Goal: Information Seeking & Learning: Learn about a topic

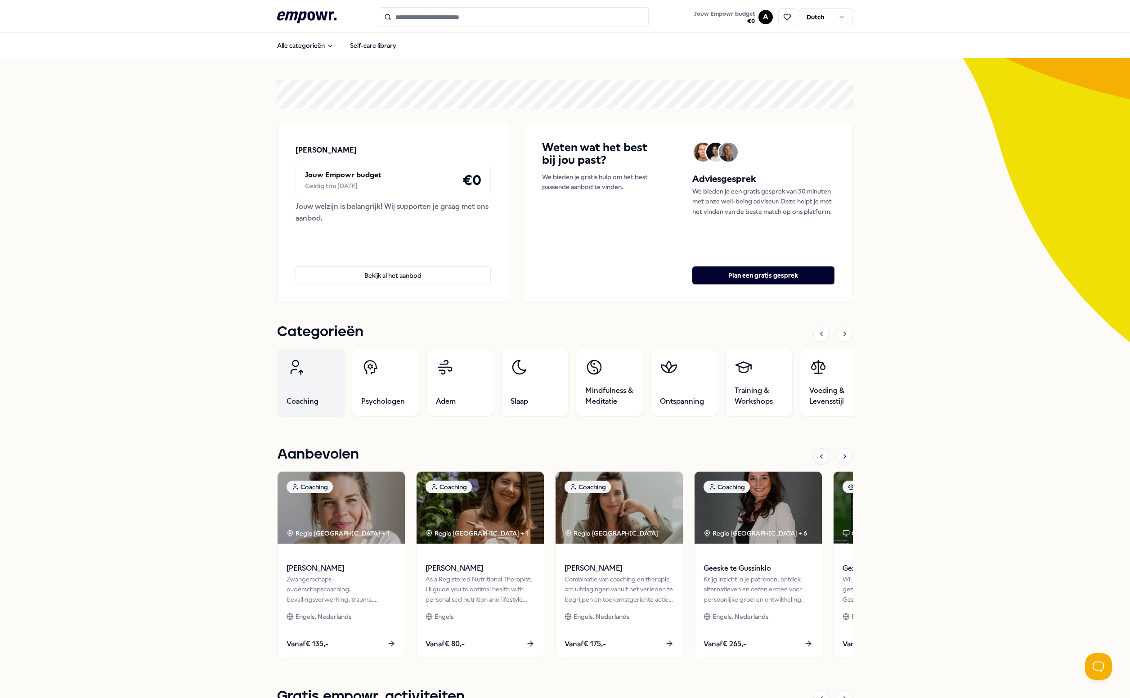
click at [301, 388] on link "Coaching" at bounding box center [310, 382] width 67 height 67
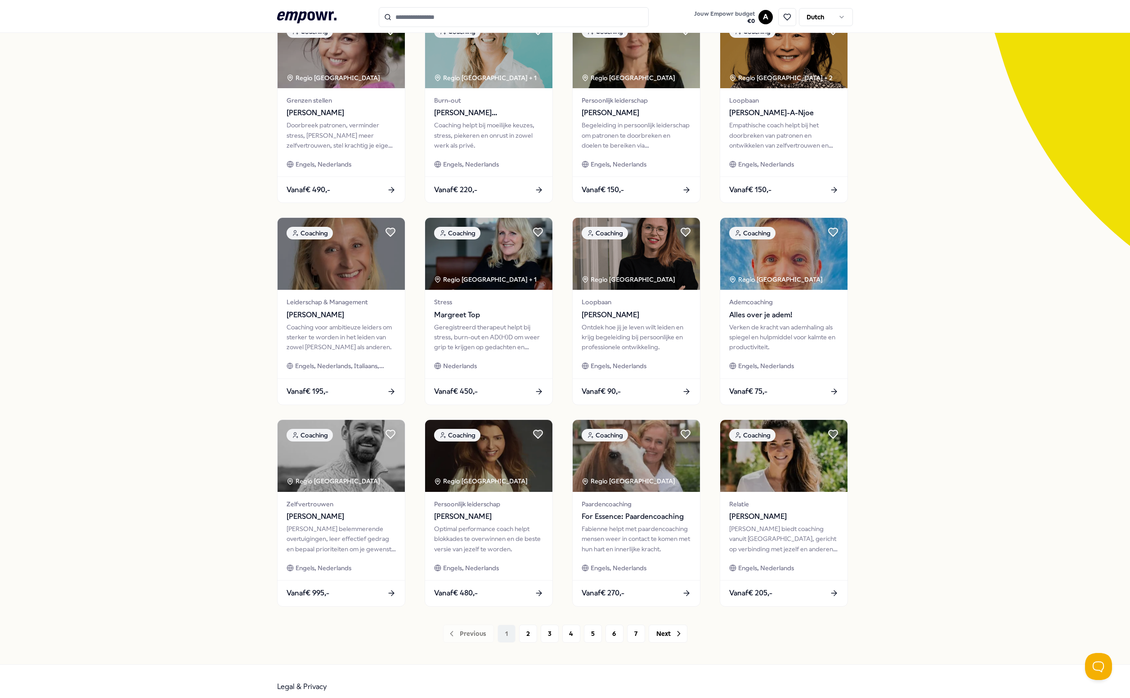
scroll to position [106, 0]
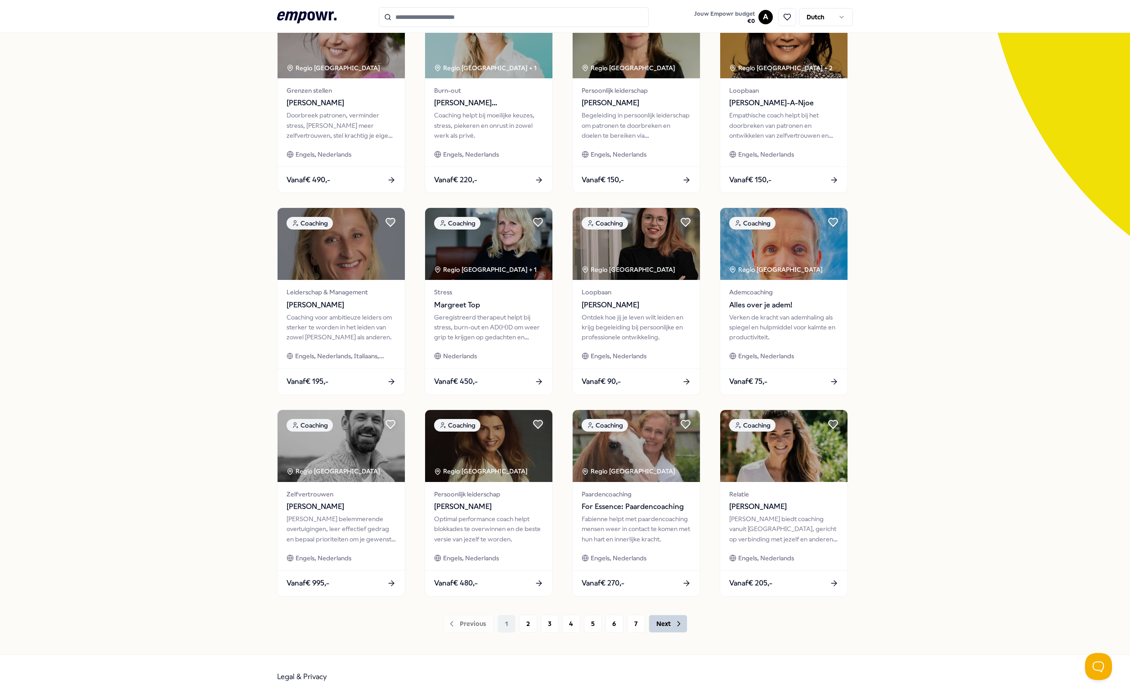
click at [662, 625] on button "Next" at bounding box center [668, 624] width 39 height 18
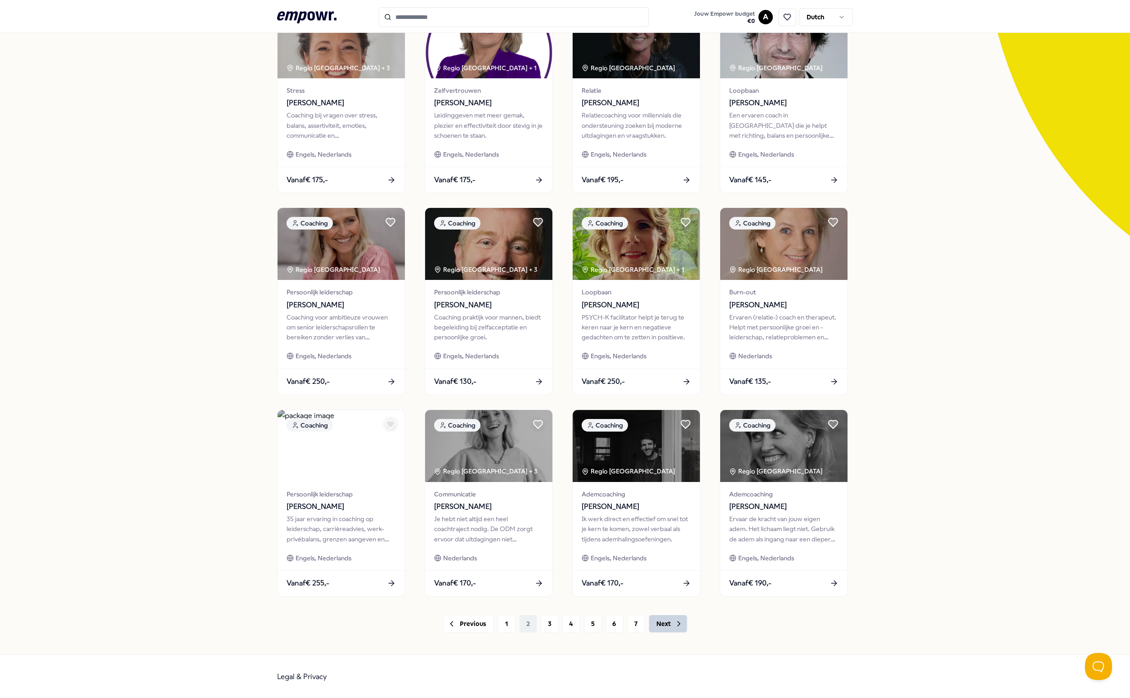
click at [668, 622] on button "Next" at bounding box center [668, 624] width 39 height 18
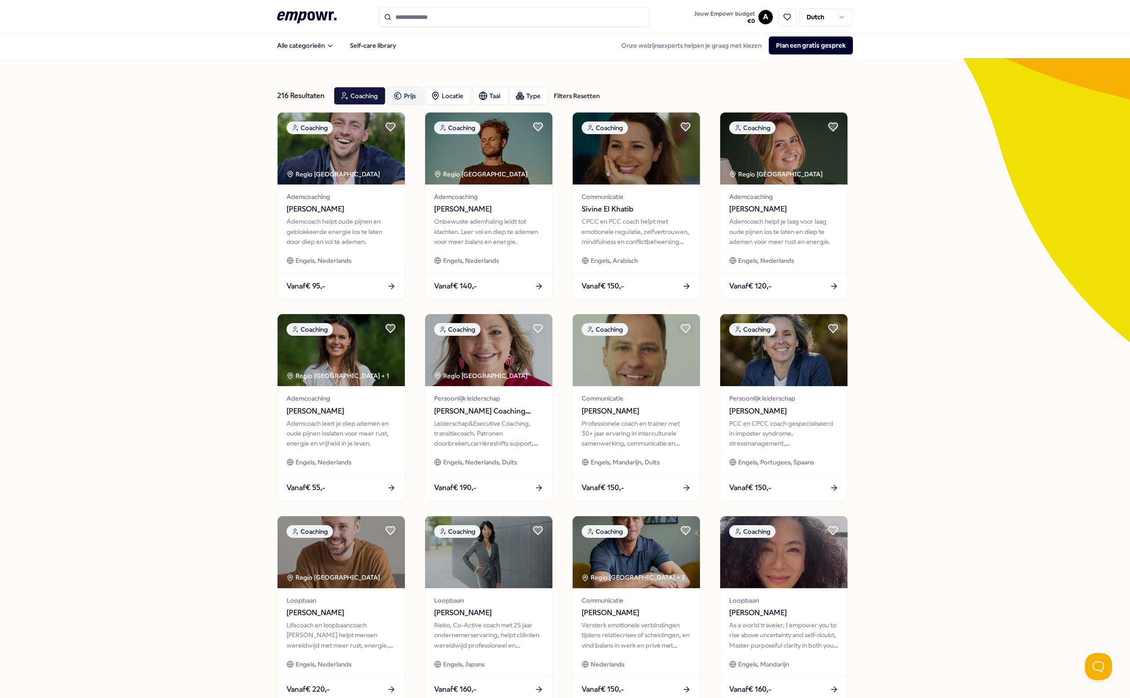
click at [403, 96] on div "Prijs" at bounding box center [405, 96] width 36 height 18
click at [487, 124] on input at bounding box center [480, 123] width 57 height 18
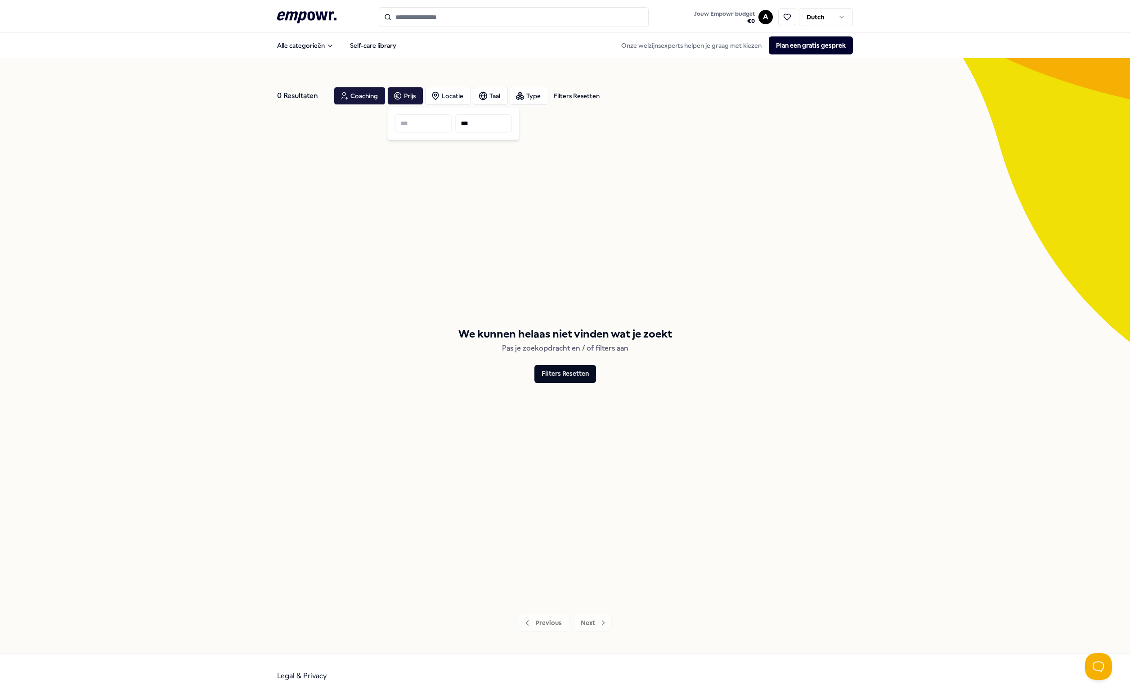
type input "***"
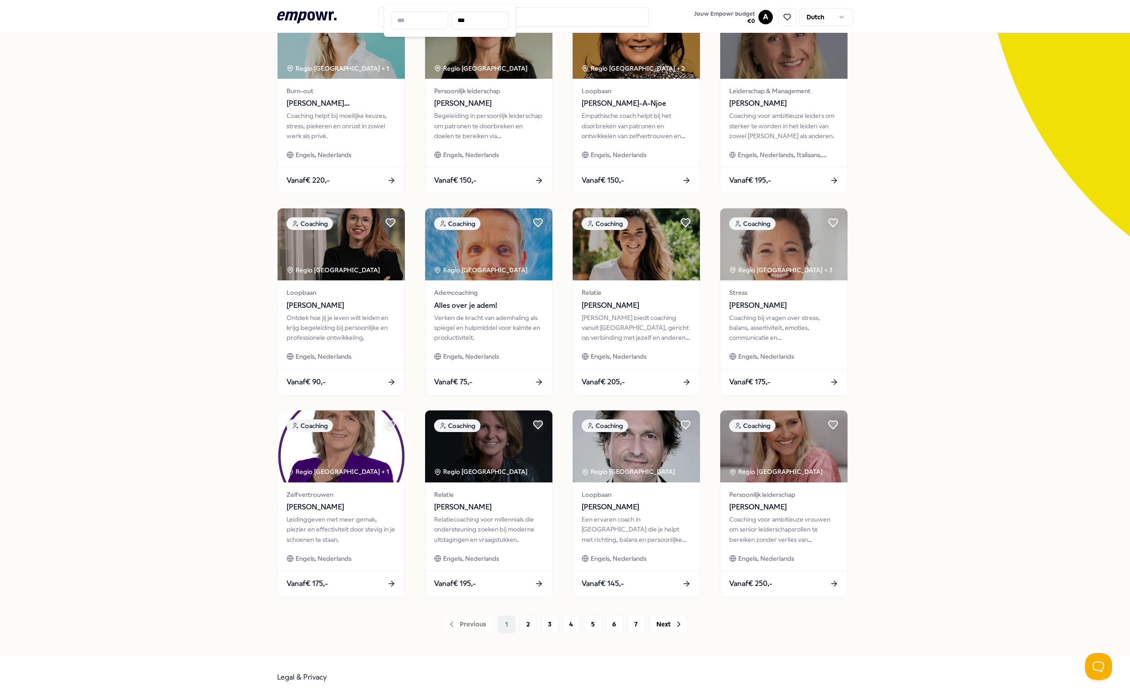
scroll to position [106, 0]
